Goal: Transaction & Acquisition: Book appointment/travel/reservation

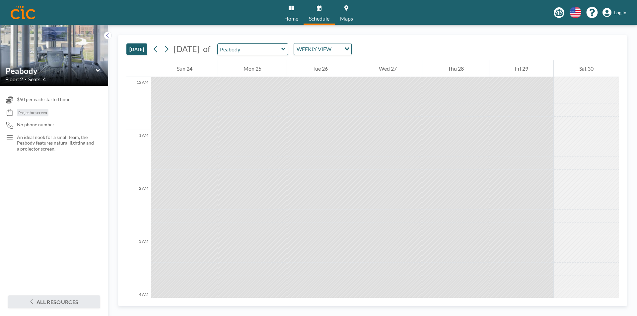
scroll to position [558, 0]
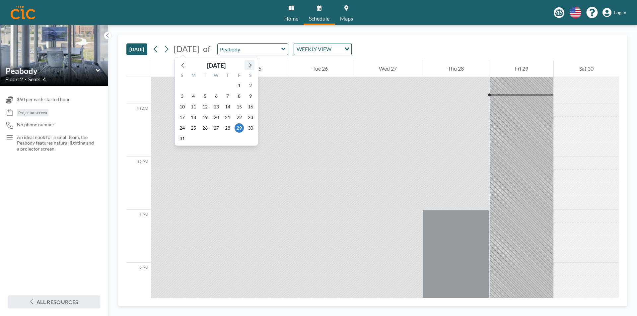
click at [251, 66] on icon at bounding box center [250, 65] width 3 height 5
click at [216, 85] on span "3" at bounding box center [216, 85] width 9 height 9
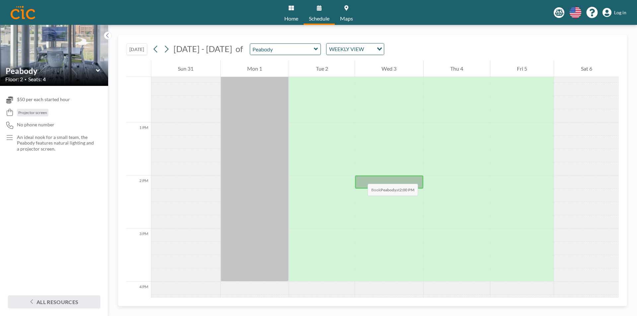
scroll to position [644, 0]
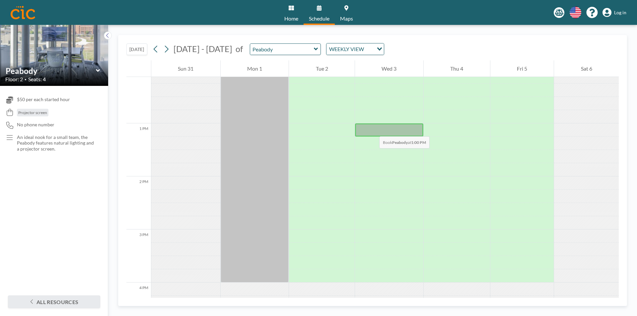
click at [373, 130] on div at bounding box center [389, 130] width 68 height 13
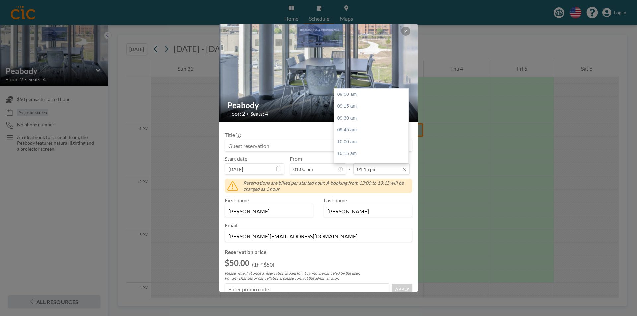
scroll to position [201, 0]
click at [348, 131] on div "02:00 pm" at bounding box center [373, 130] width 78 height 12
type input "02:00 pm"
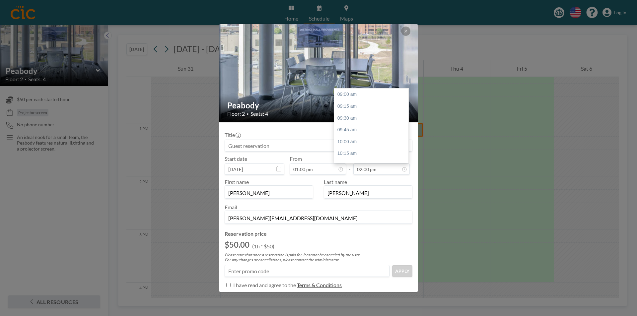
scroll to position [236, 0]
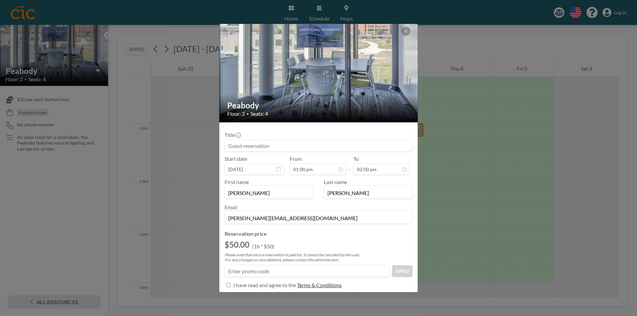
click at [274, 144] on input at bounding box center [318, 145] width 187 height 11
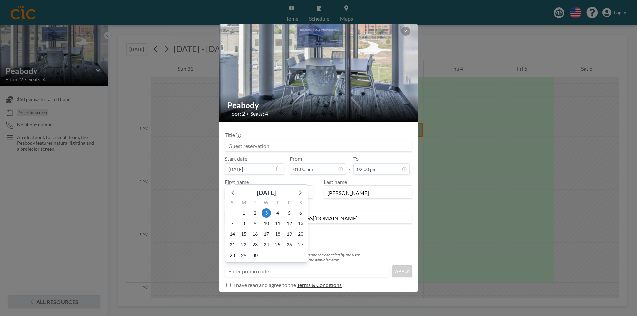
scroll to position [33, 0]
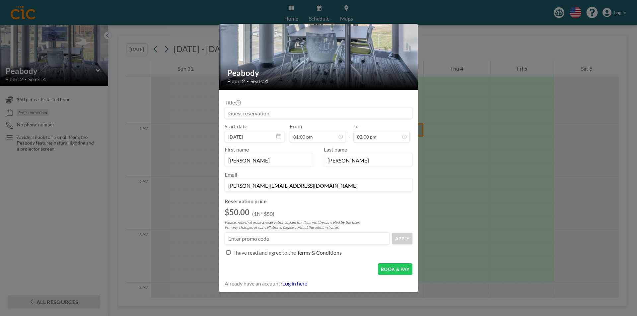
click at [227, 252] on input "Title" at bounding box center [228, 253] width 4 height 4
checkbox input "true"
click at [243, 114] on input at bounding box center [318, 113] width 187 height 11
type input "[PERSON_NAME] Client"
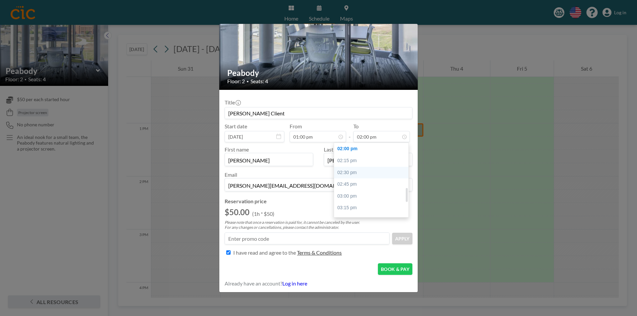
click at [349, 174] on div "02:30 pm" at bounding box center [373, 173] width 78 height 12
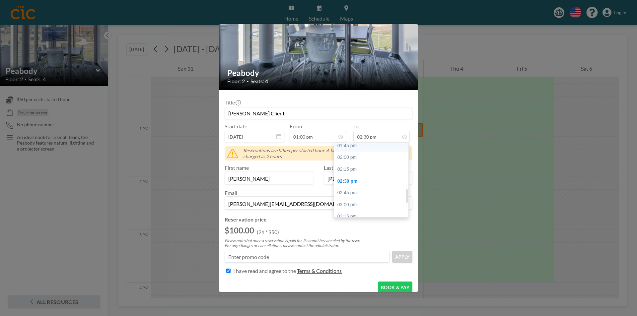
scroll to position [227, 0]
click at [349, 161] on div "02:00 pm" at bounding box center [373, 159] width 78 height 12
type input "02:00 pm"
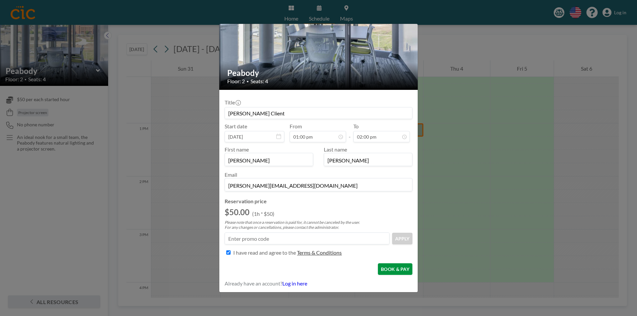
click at [385, 270] on button "BOOK & PAY" at bounding box center [395, 270] width 35 height 12
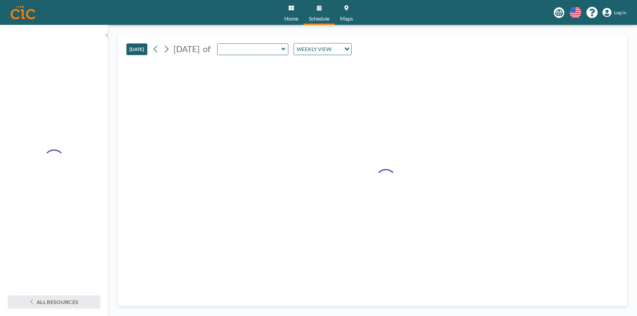
type input "Peabody"
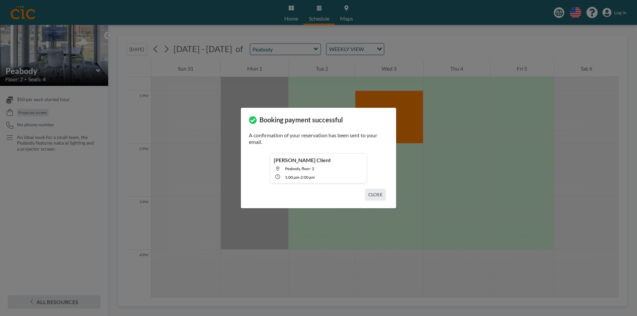
scroll to position [677, 0]
click at [378, 196] on button "CLOSE" at bounding box center [376, 195] width 20 height 12
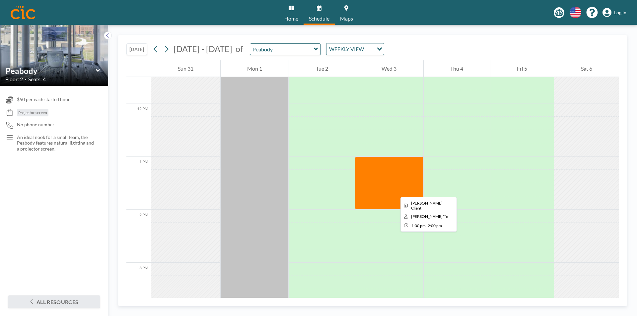
scroll to position [644, 0]
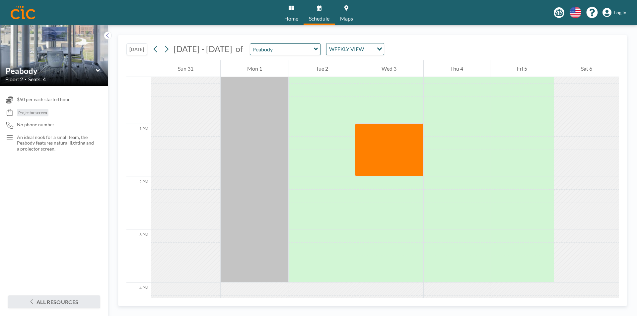
click at [289, 13] on link "Home" at bounding box center [291, 12] width 25 height 25
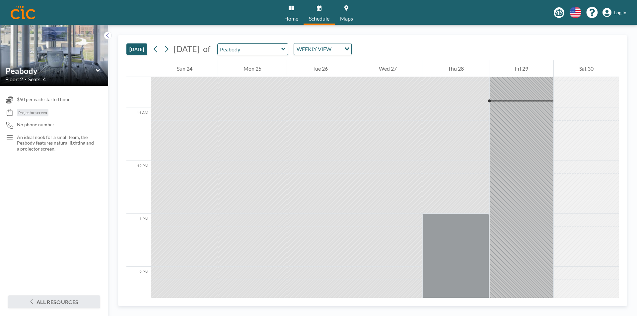
scroll to position [558, 0]
click at [171, 50] on button at bounding box center [166, 49] width 11 height 11
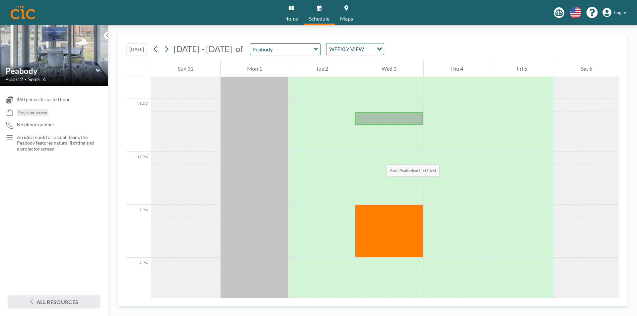
scroll to position [578, 0]
